Goal: Information Seeking & Learning: Compare options

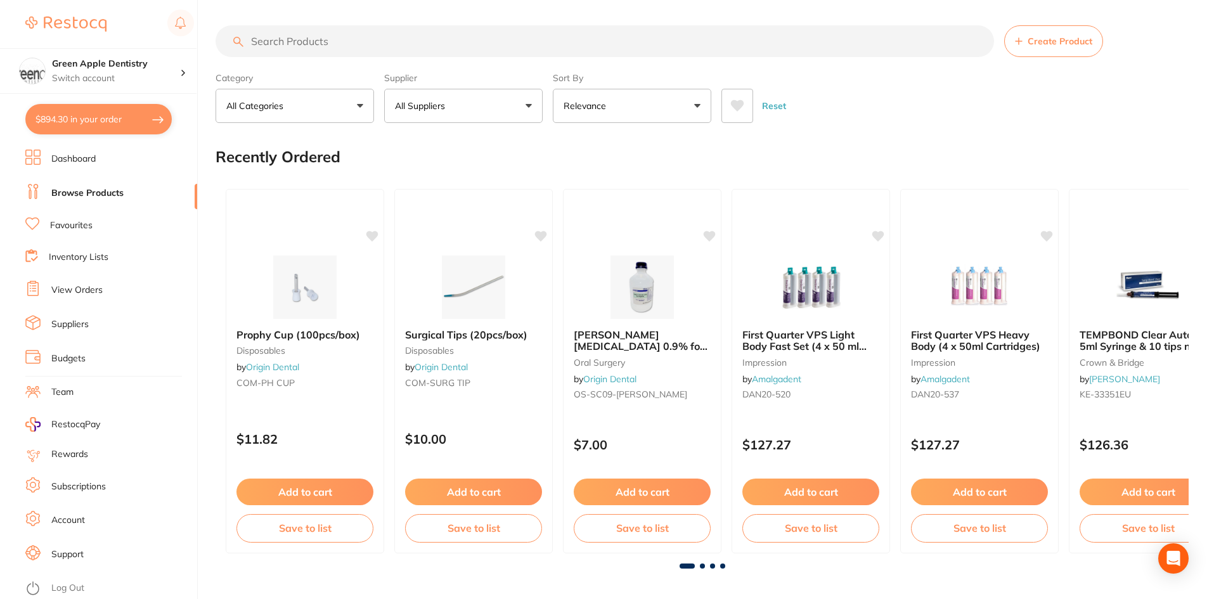
scroll to position [0, 8166]
click at [410, 91] on button "All Suppliers" at bounding box center [463, 106] width 159 height 34
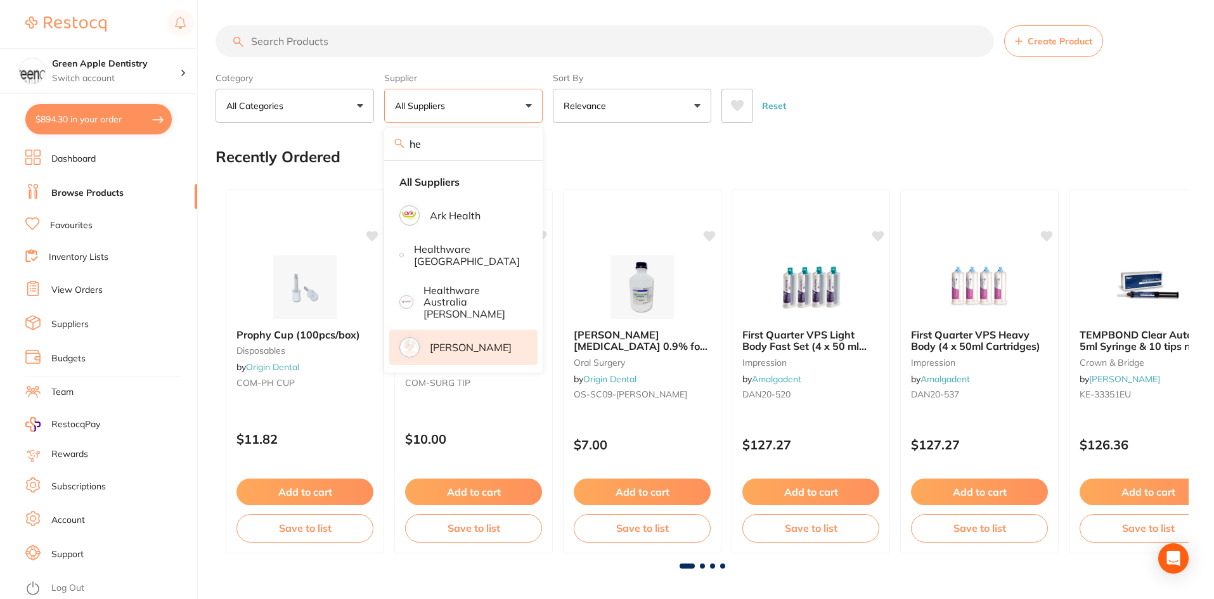
type input "he"
click at [445, 342] on p "[PERSON_NAME]" at bounding box center [471, 347] width 82 height 11
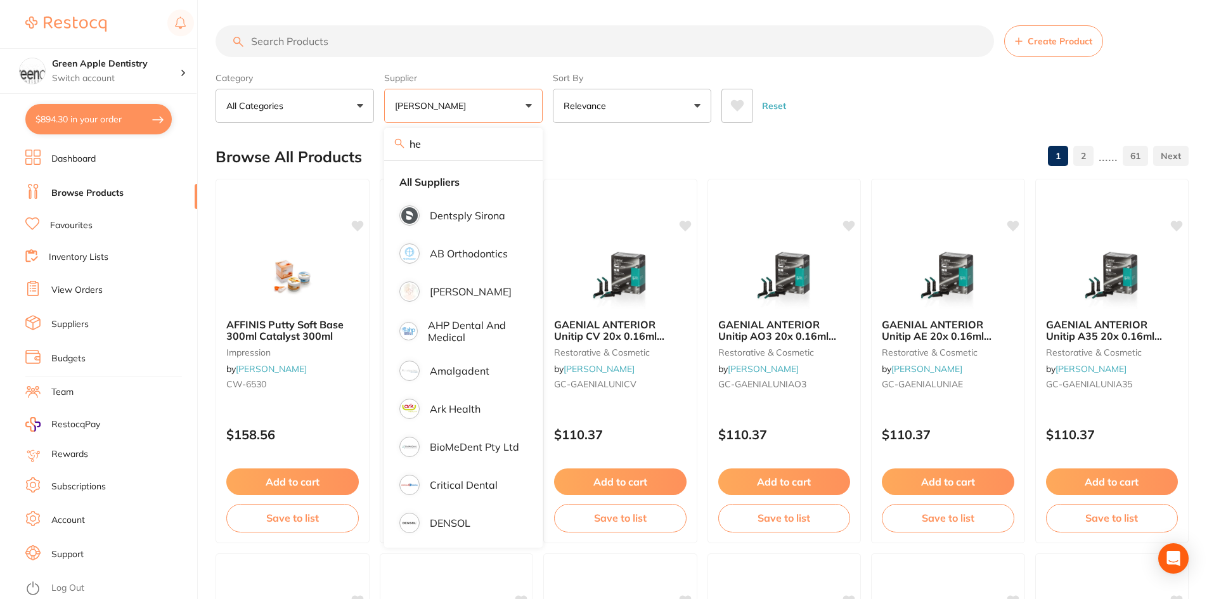
click at [442, 42] on input "search" at bounding box center [605, 41] width 779 height 32
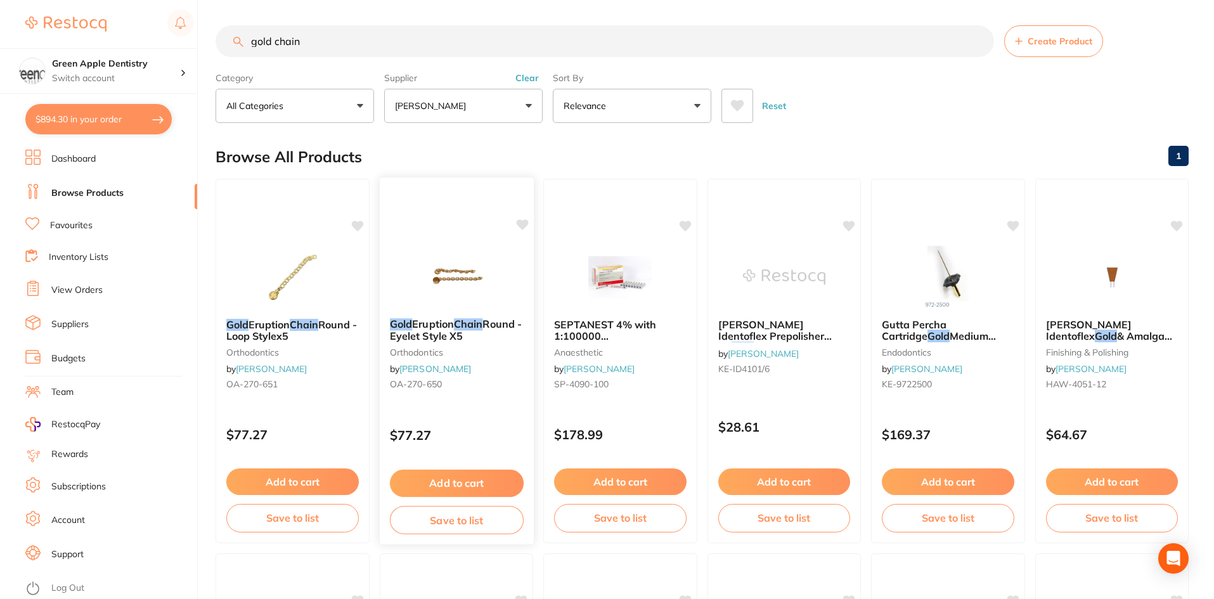
type input "gold chain"
click at [438, 264] on img at bounding box center [456, 276] width 83 height 64
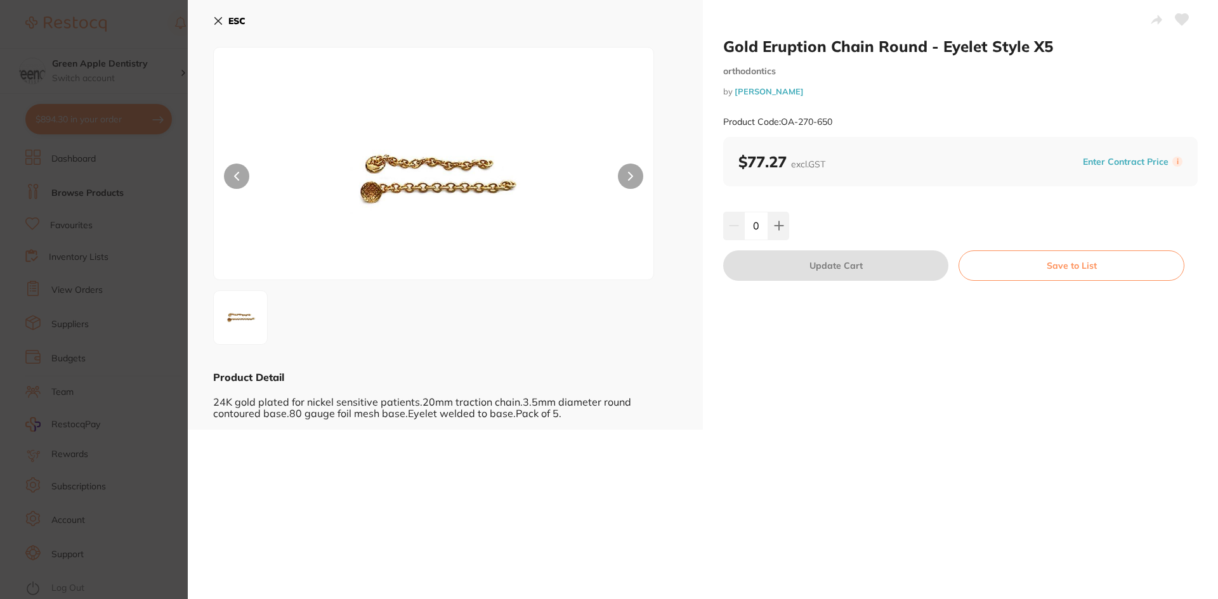
click at [237, 12] on button "ESC" at bounding box center [229, 21] width 32 height 22
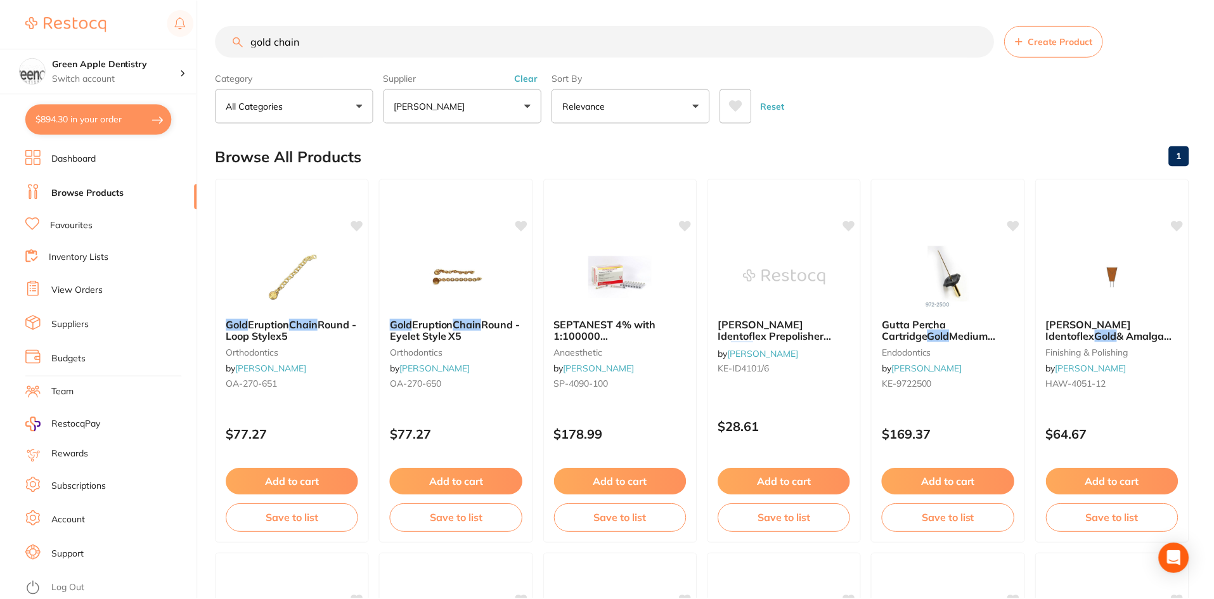
scroll to position [14, 0]
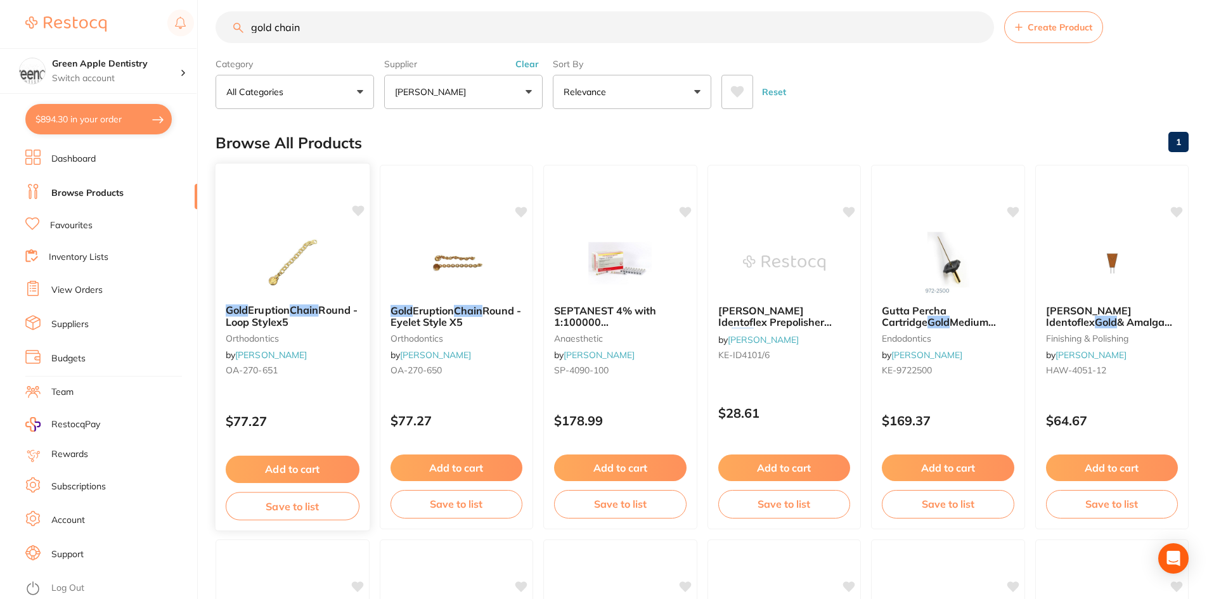
click at [292, 298] on div "Gold Eruption Chain Round - Loop Stylex5 orthodontics by [PERSON_NAME] [PERSON_…" at bounding box center [293, 342] width 154 height 97
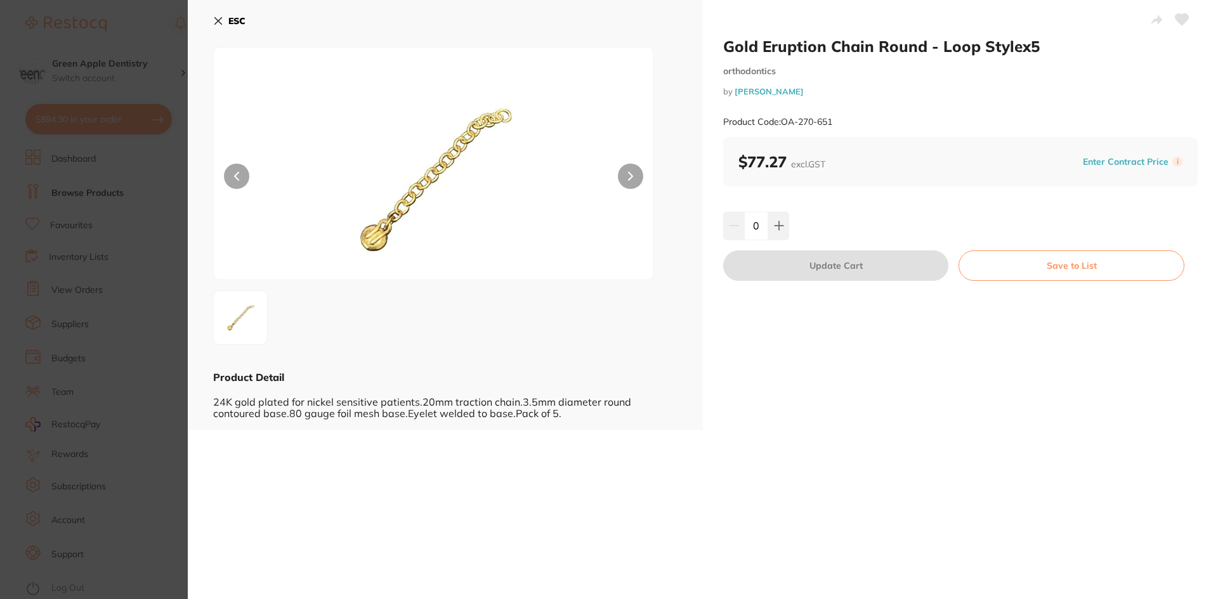
click at [237, 27] on button "ESC" at bounding box center [229, 21] width 32 height 22
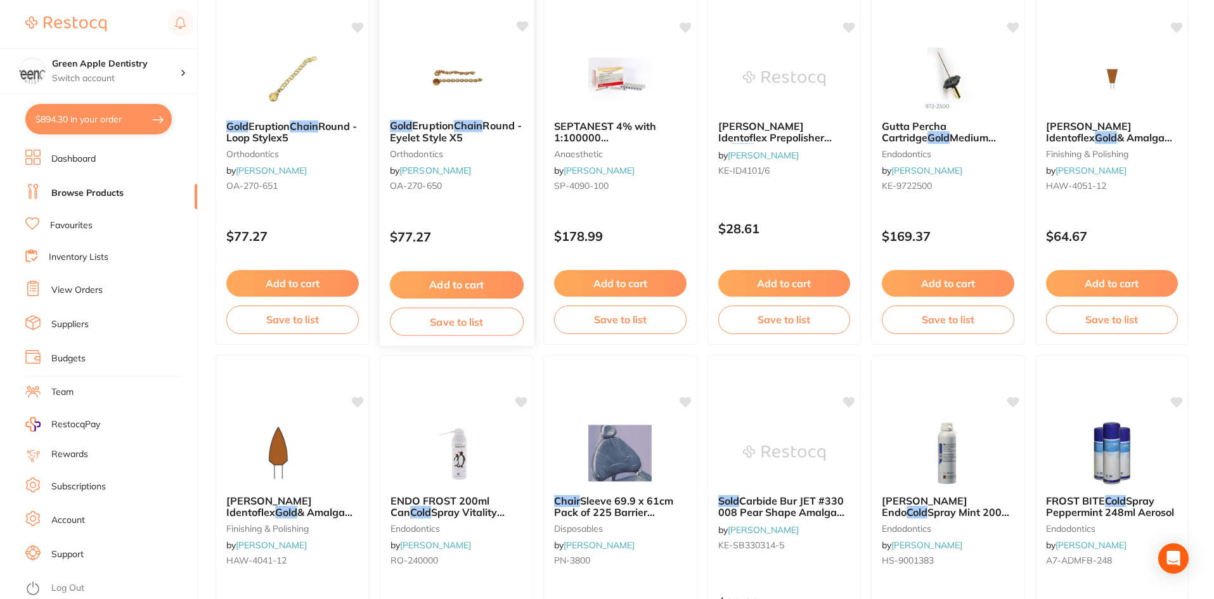
scroll to position [195, 0]
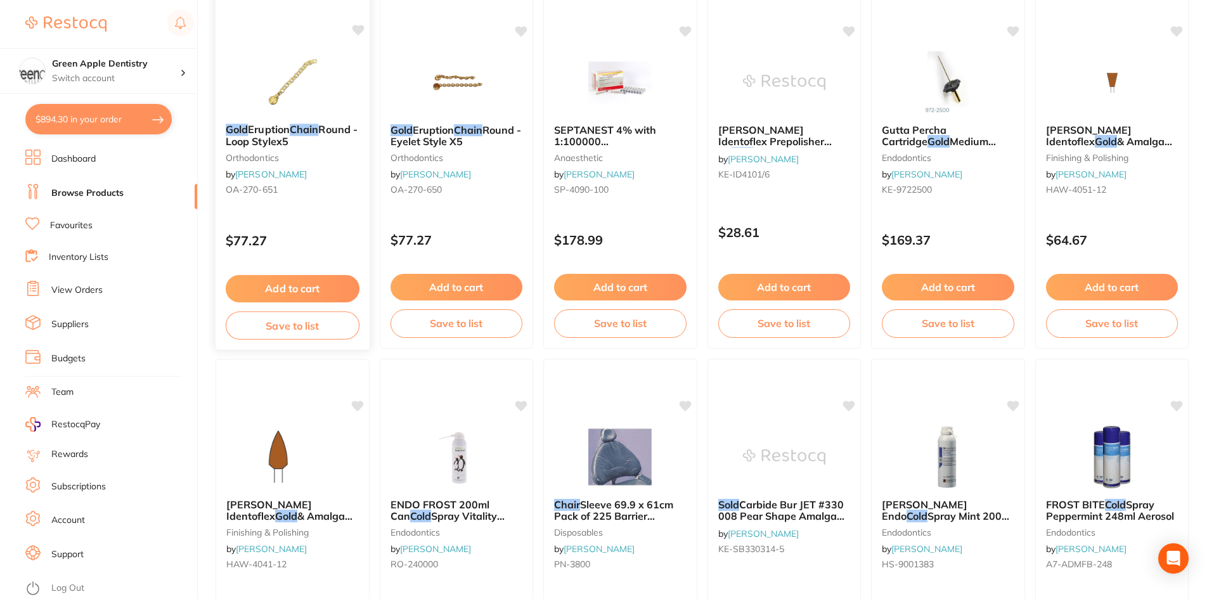
click at [306, 69] on img at bounding box center [292, 81] width 83 height 64
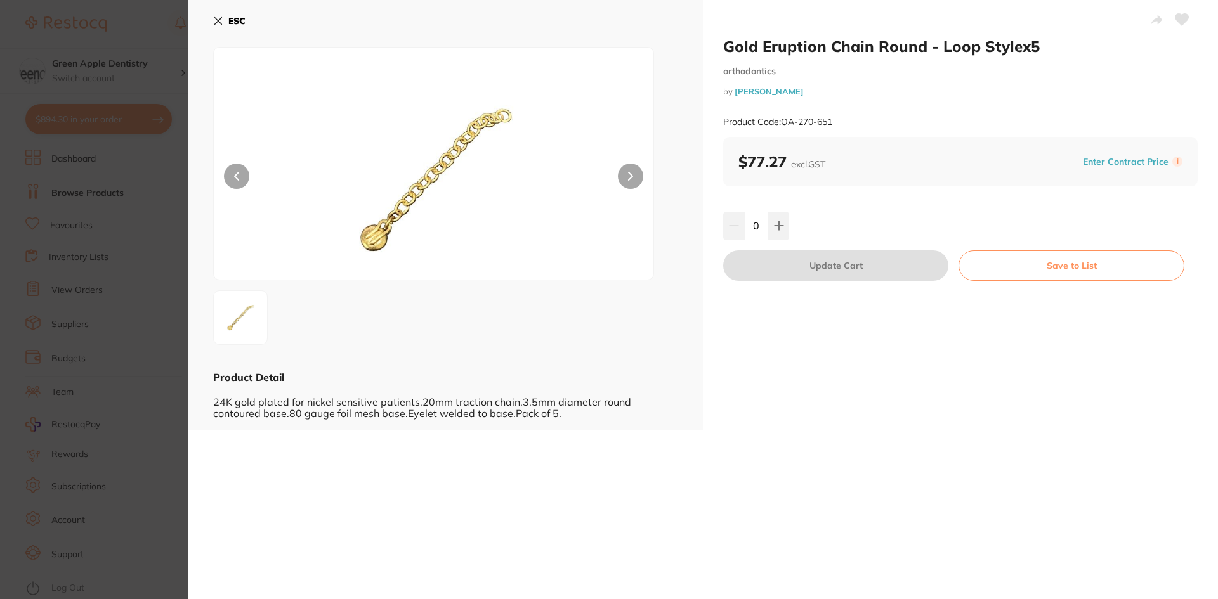
click at [230, 30] on button "ESC" at bounding box center [229, 21] width 32 height 22
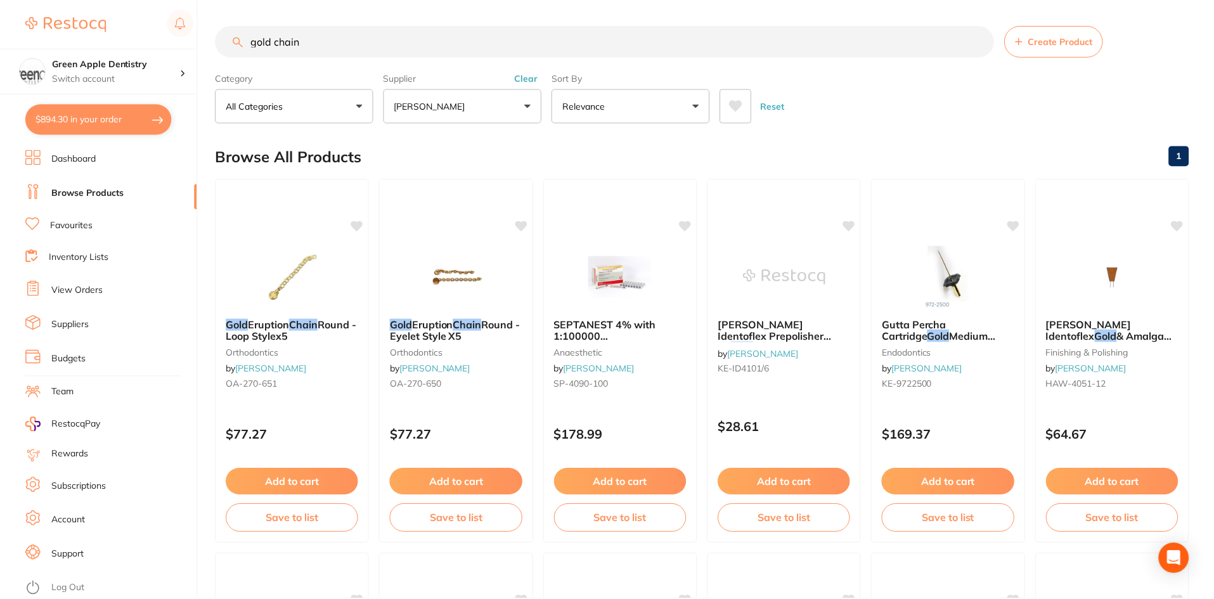
scroll to position [195, 0]
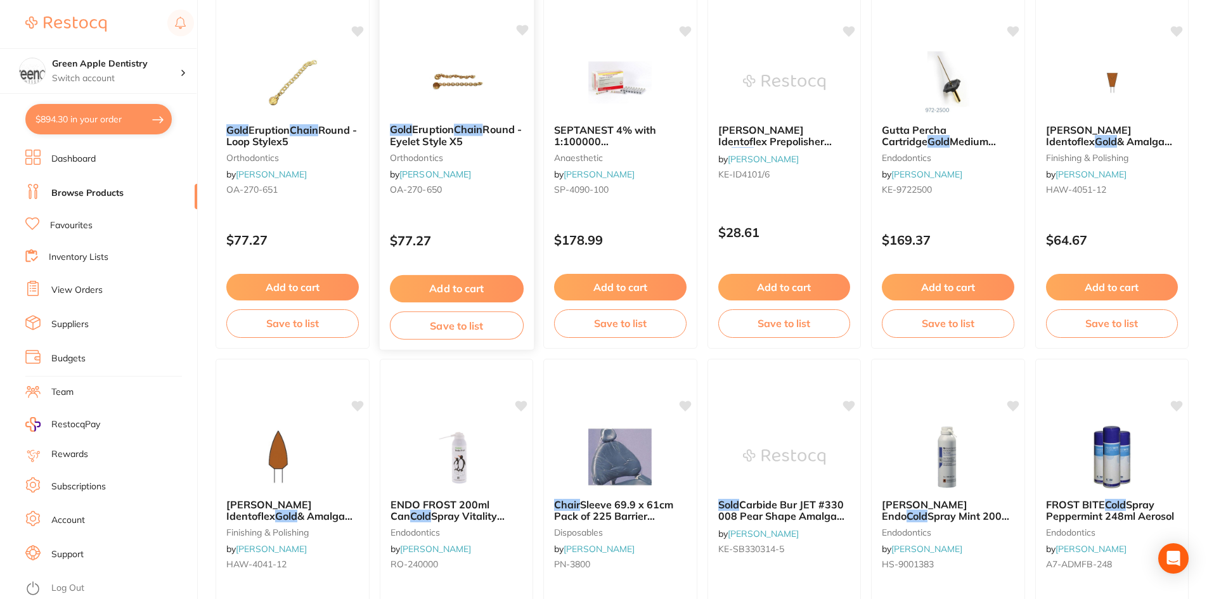
click at [457, 103] on img at bounding box center [456, 81] width 83 height 64
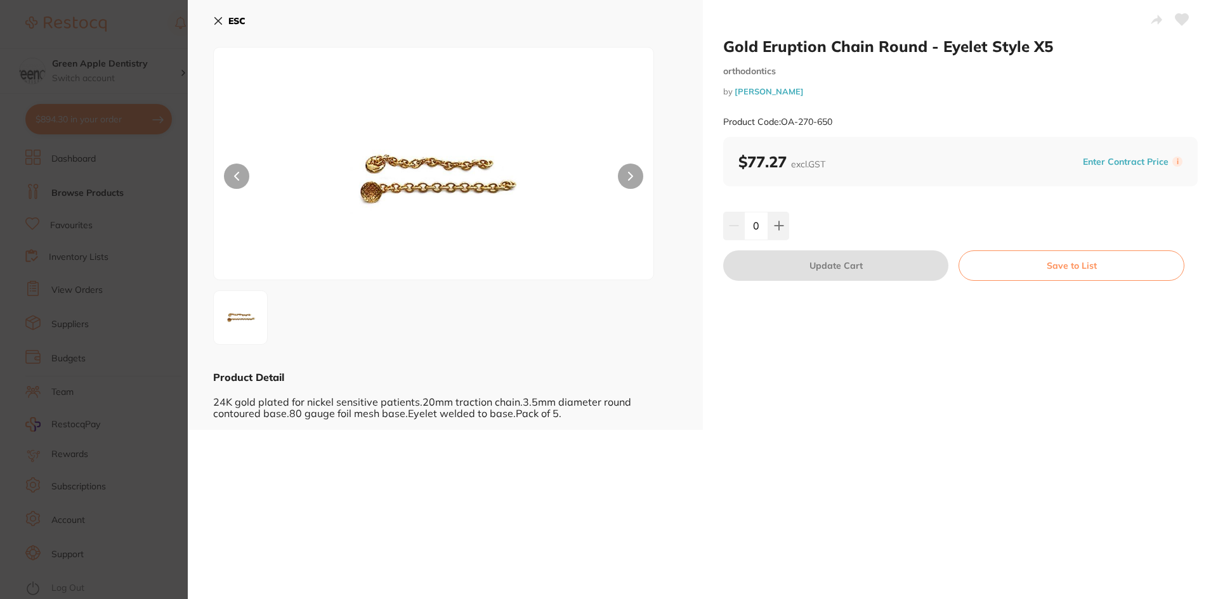
click at [242, 19] on b "ESC" at bounding box center [236, 20] width 17 height 11
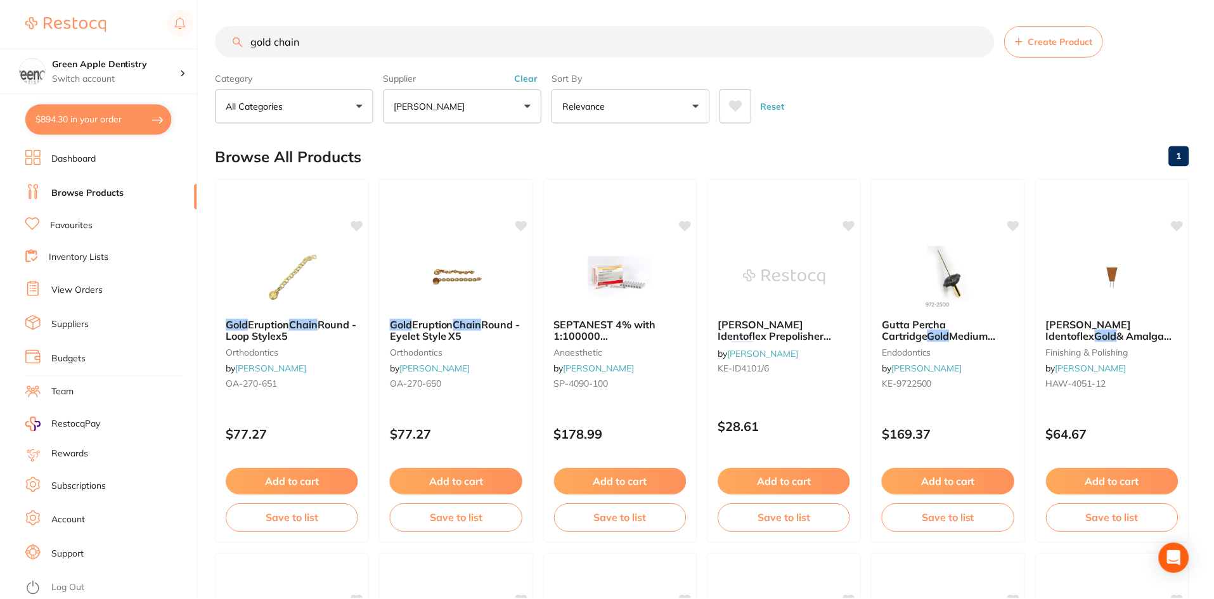
scroll to position [195, 0]
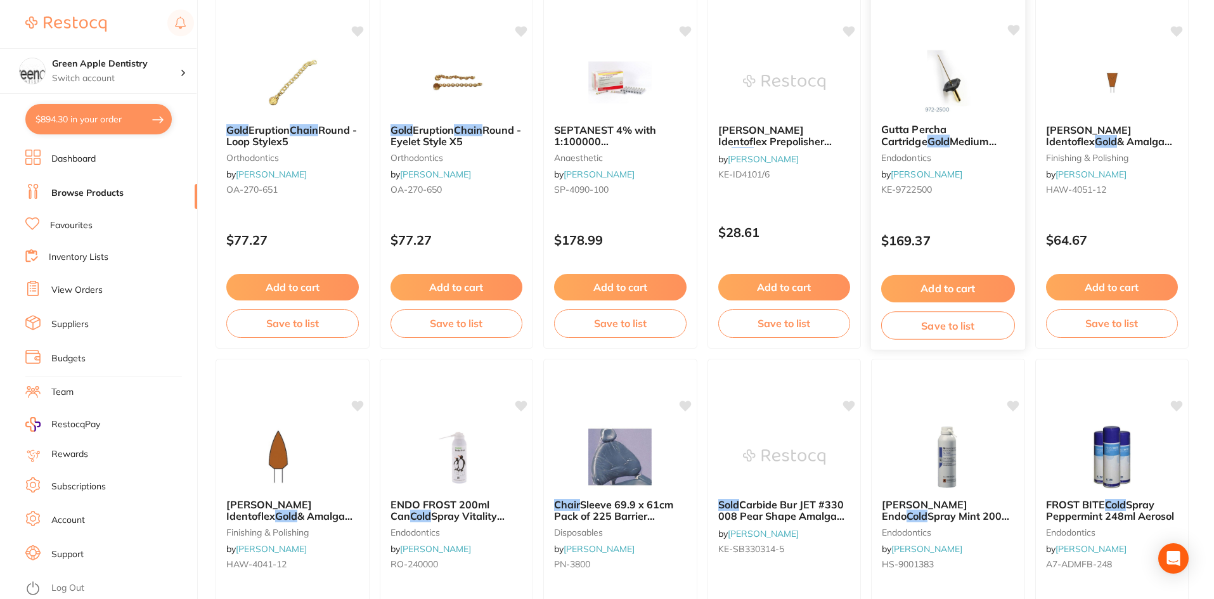
click at [946, 124] on span "Gutta Percha Cartridge" at bounding box center [913, 135] width 65 height 25
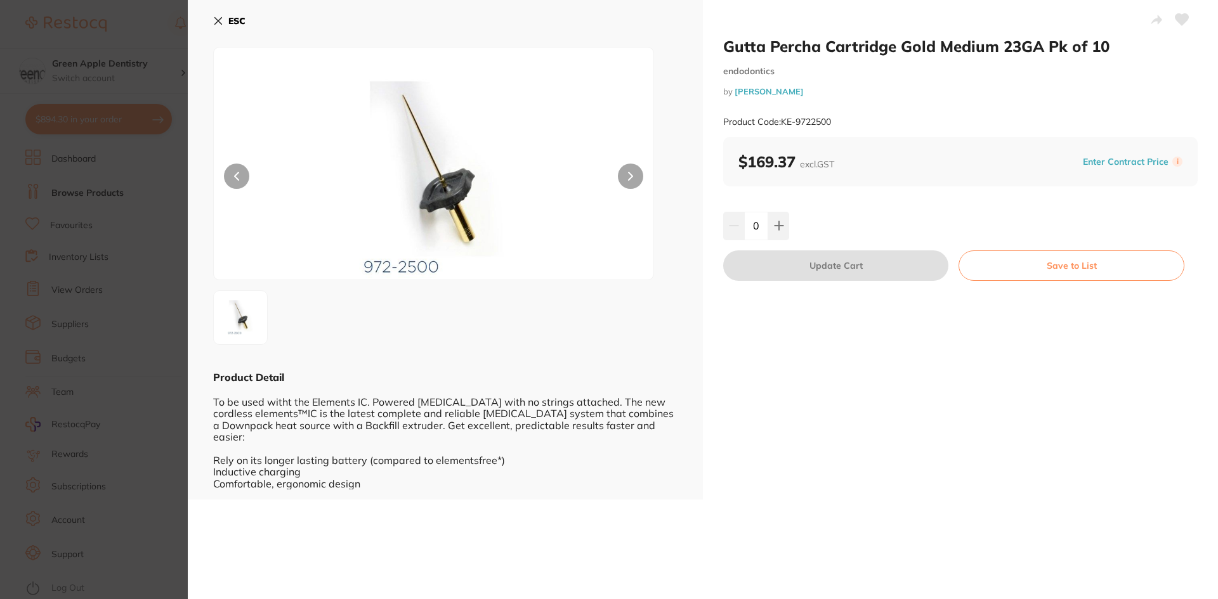
click at [230, 16] on b "ESC" at bounding box center [236, 20] width 17 height 11
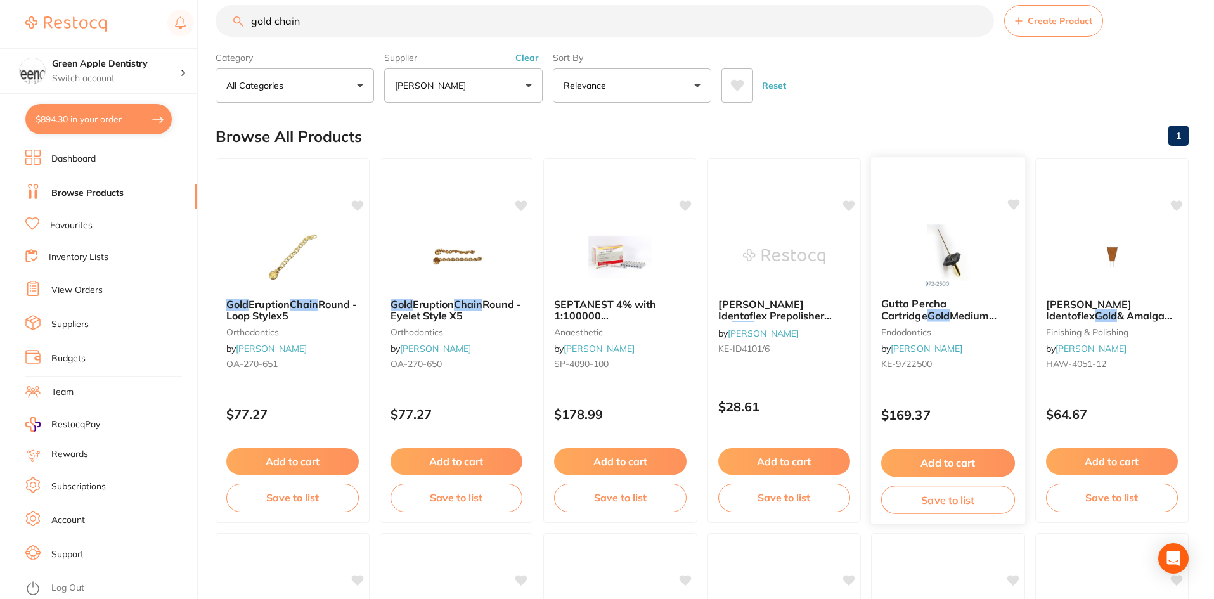
scroll to position [4, 0]
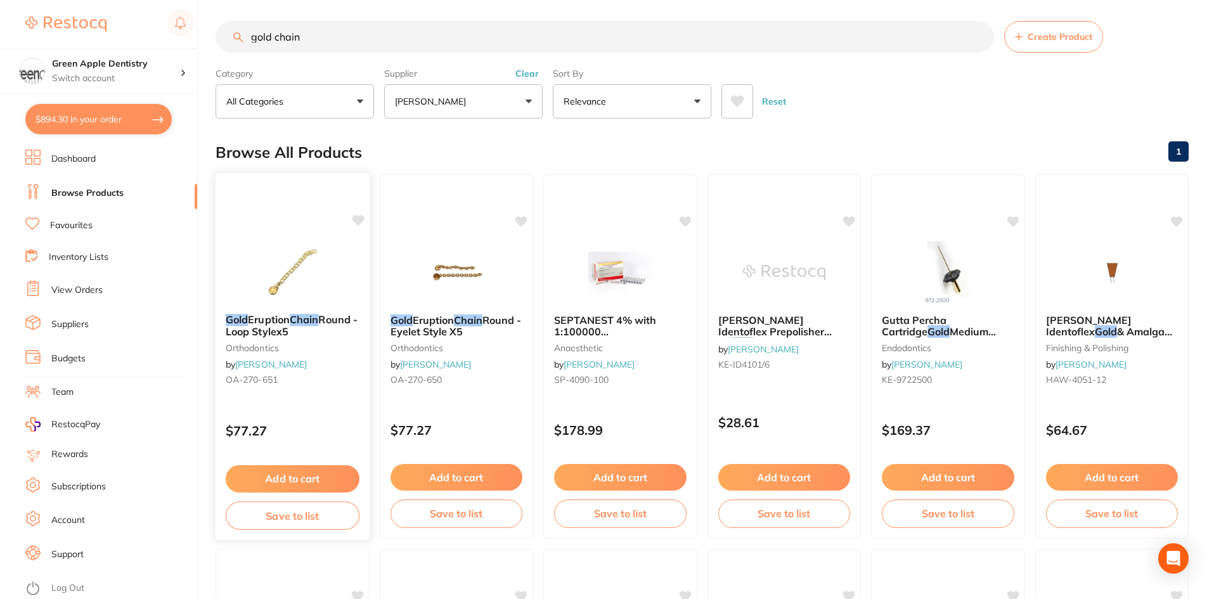
click at [322, 240] on img at bounding box center [292, 272] width 83 height 64
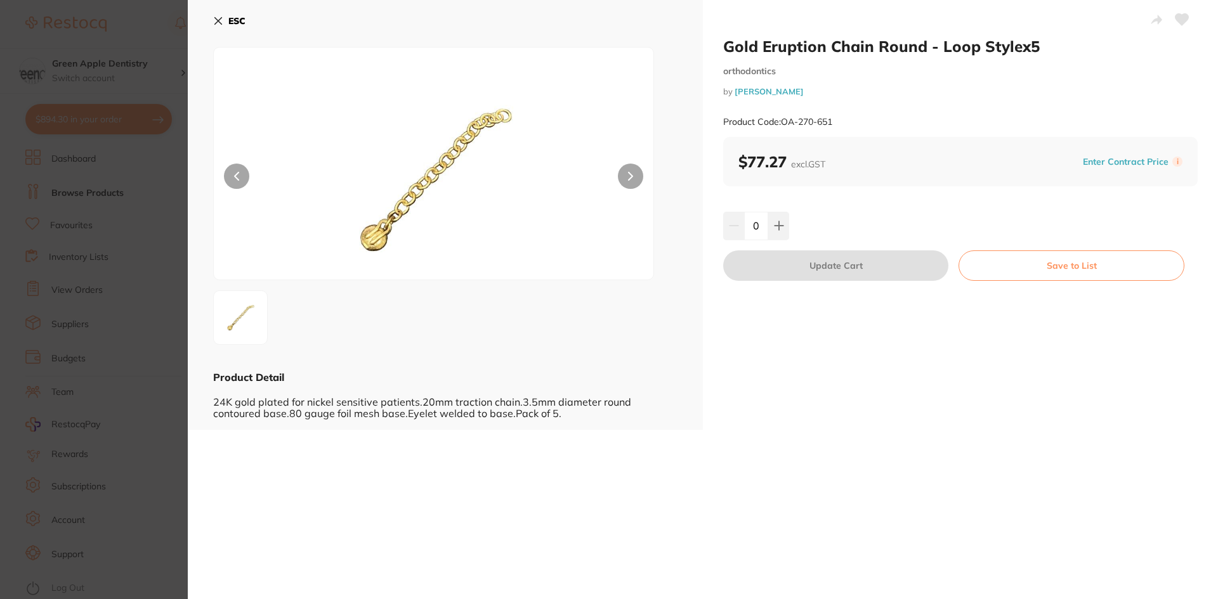
click at [235, 20] on b "ESC" at bounding box center [236, 20] width 17 height 11
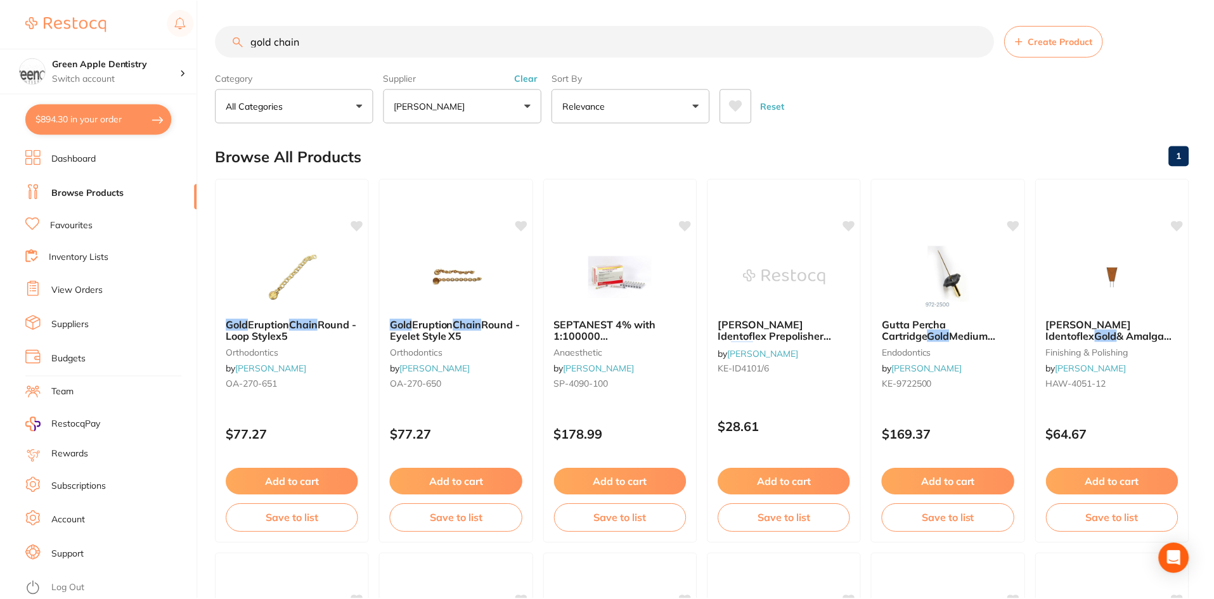
scroll to position [4, 0]
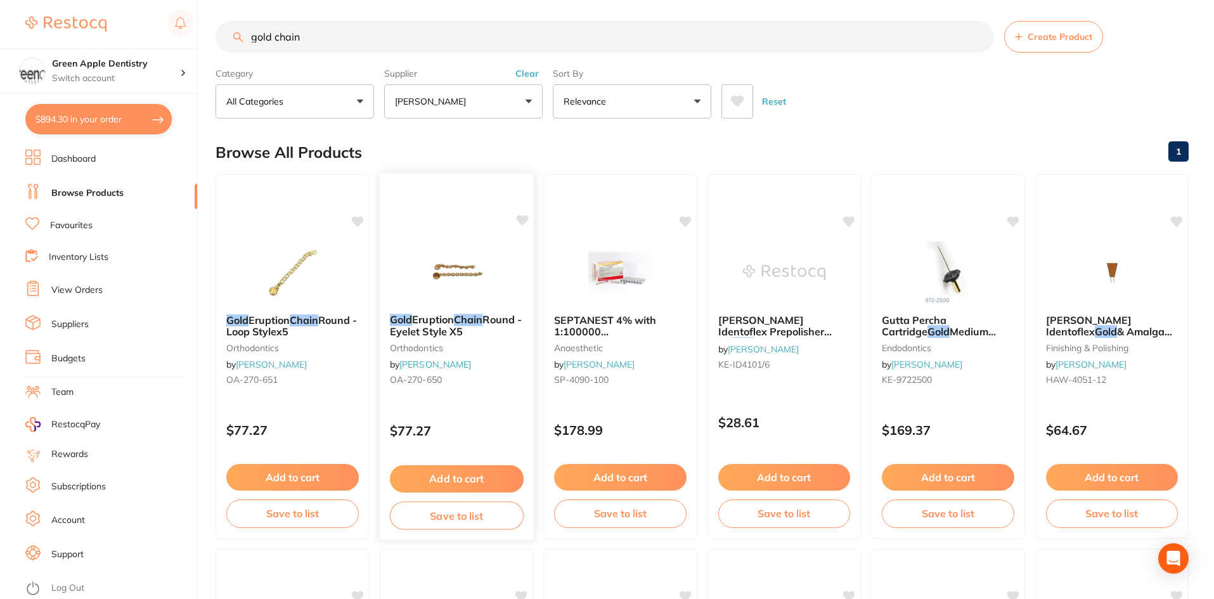
click at [446, 228] on div "Gold Eruption Chain Round - Eyelet Style X5 orthodontics by [PERSON_NAME] [PERS…" at bounding box center [456, 356] width 155 height 368
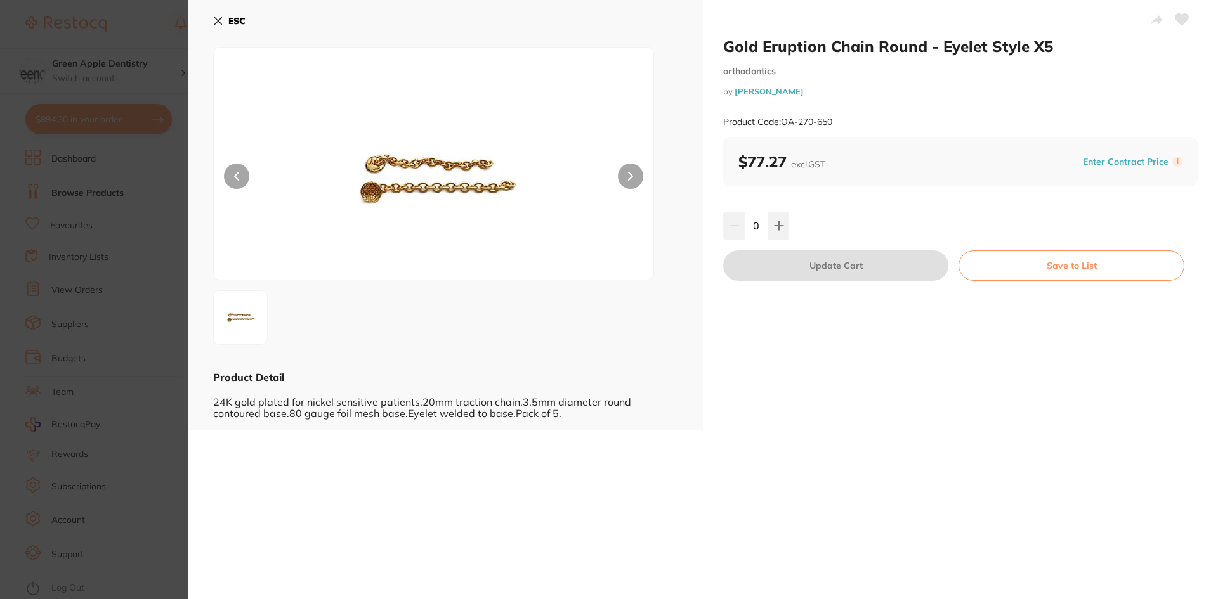
click at [231, 22] on b "ESC" at bounding box center [236, 20] width 17 height 11
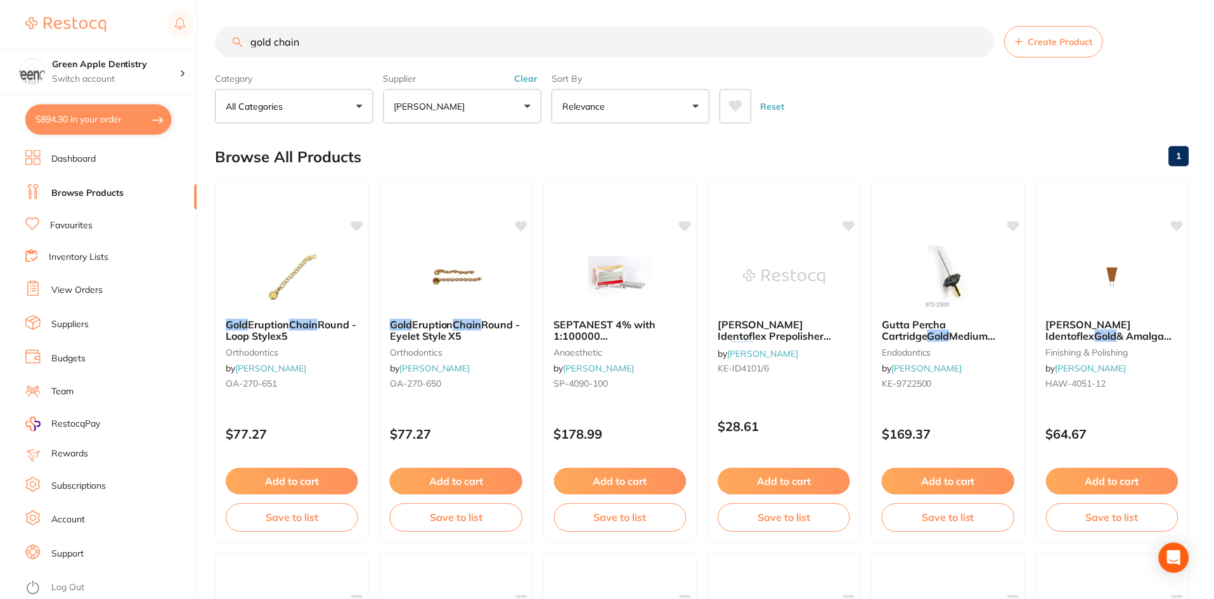
scroll to position [4, 0]
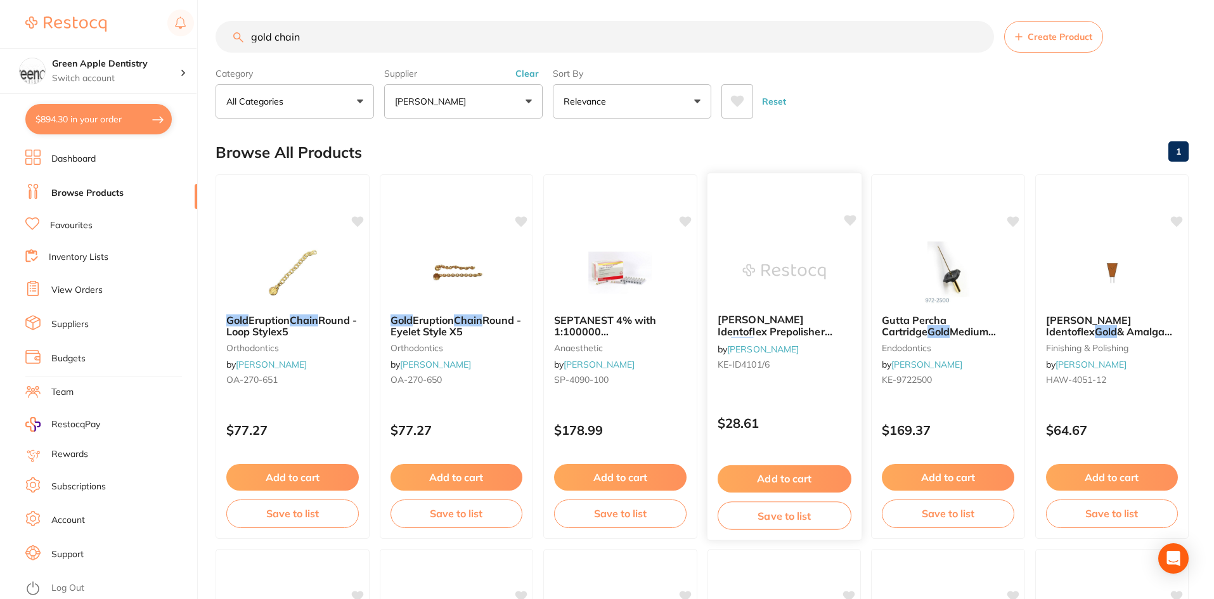
click at [777, 234] on div "[PERSON_NAME] Identoflex Prepolisher for Gold Amalgam [PERSON_NAME] of 6 by [PE…" at bounding box center [783, 356] width 155 height 368
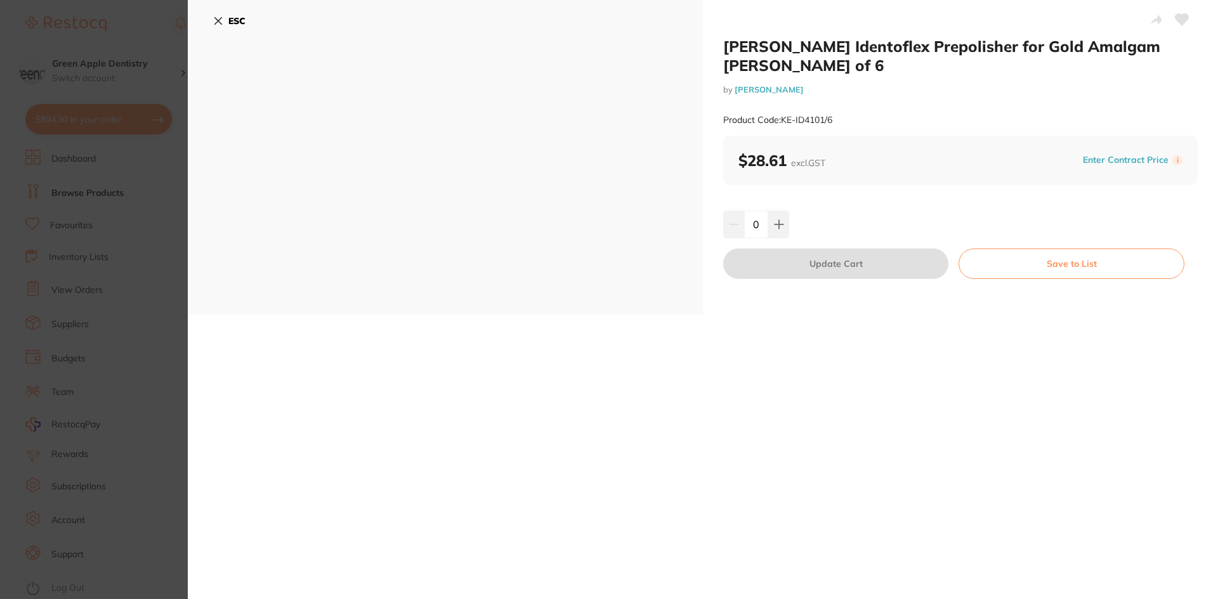
click at [241, 22] on b "ESC" at bounding box center [236, 20] width 17 height 11
